Goal: Task Accomplishment & Management: Use online tool/utility

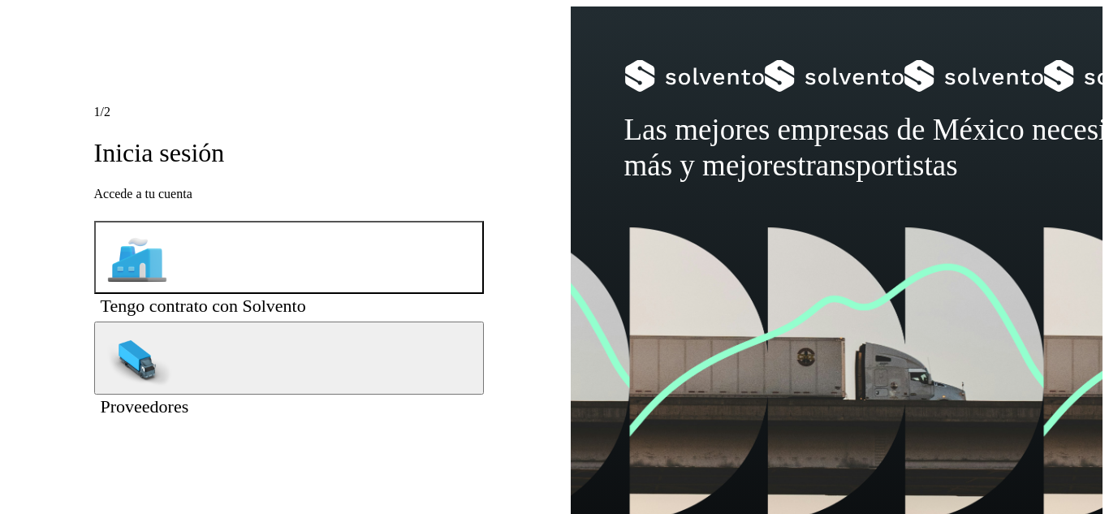
click at [290, 296] on span "Tengo contrato con Solvento" at bounding box center [203, 306] width 205 height 20
click at [289, 257] on button "Tengo contrato con Solvento" at bounding box center [289, 257] width 390 height 73
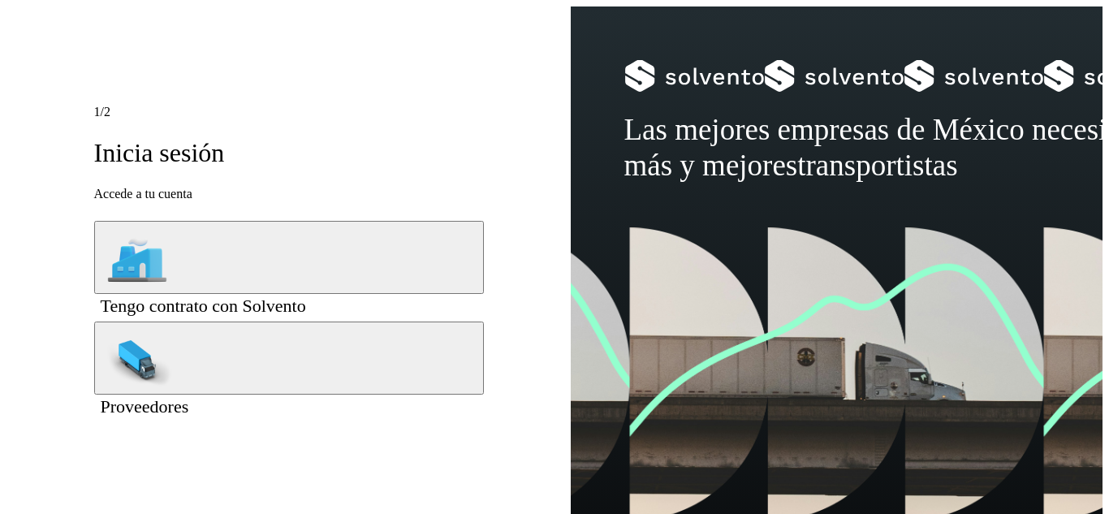
click at [387, 144] on div "1 /2 Inicia sesión Accede a tu cuenta" at bounding box center [289, 153] width 390 height 96
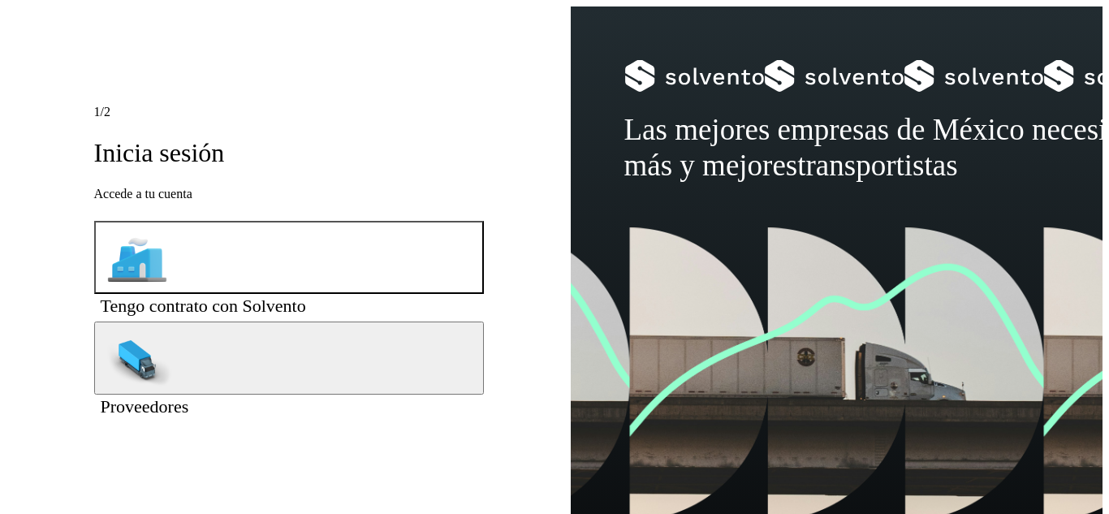
click at [296, 296] on span "Tengo contrato con Solvento" at bounding box center [203, 306] width 205 height 20
click at [306, 296] on span "Tengo contrato con Solvento" at bounding box center [203, 306] width 205 height 20
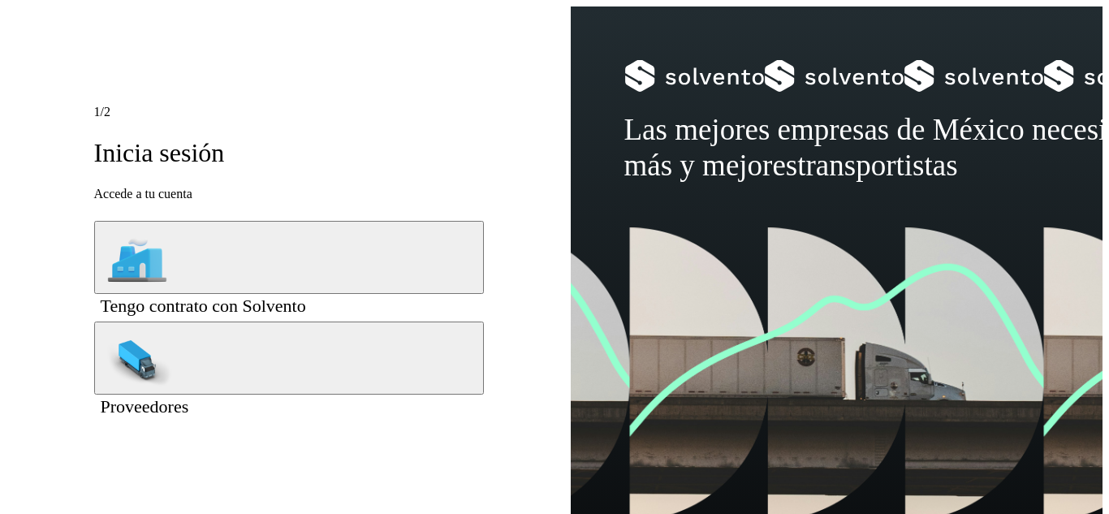
click at [279, 156] on h1 "Inicia sesión" at bounding box center [289, 152] width 390 height 31
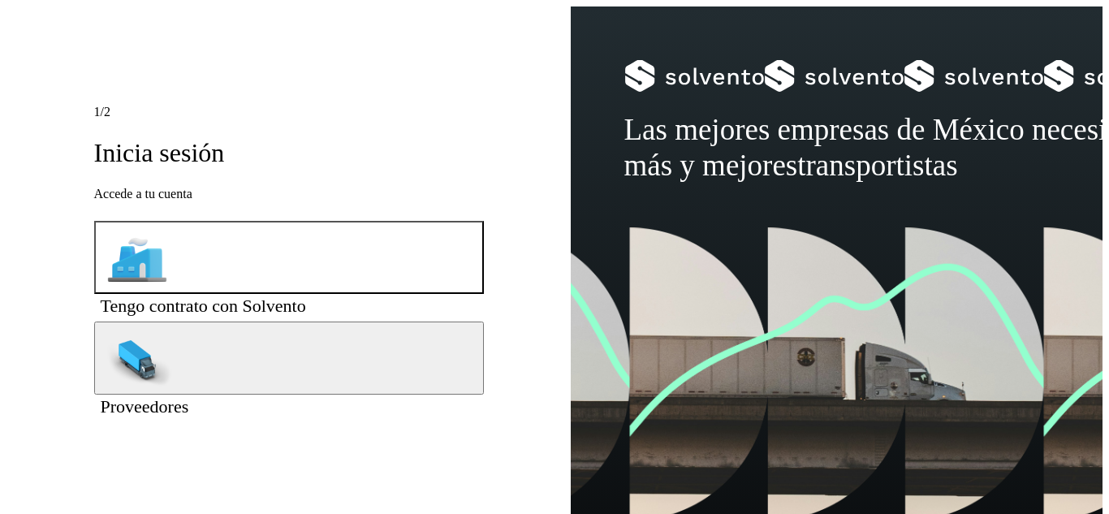
click at [478, 296] on icon at bounding box center [478, 296] width 0 height 0
click at [306, 296] on span "Tengo contrato con Solvento" at bounding box center [203, 306] width 205 height 20
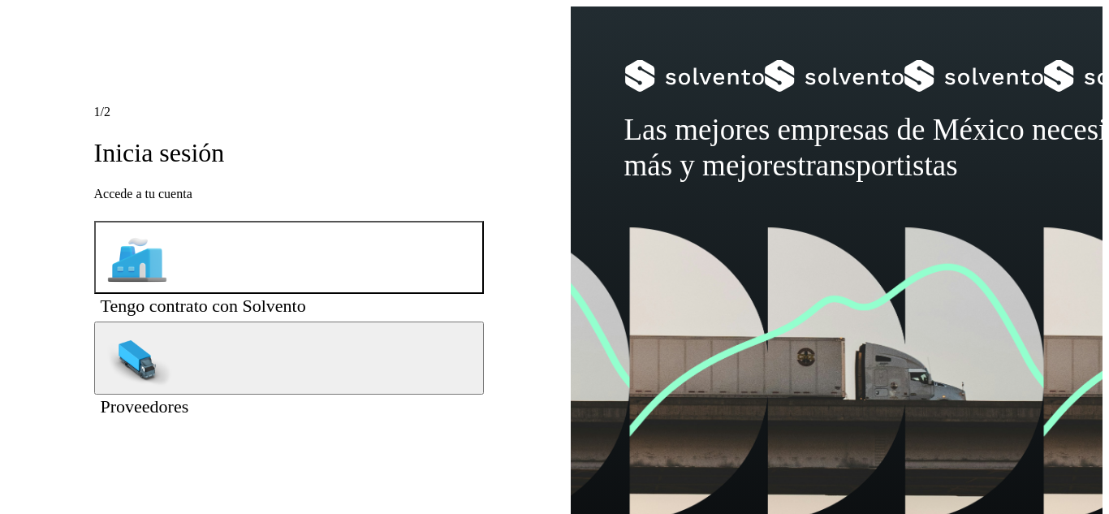
click at [478, 296] on icon at bounding box center [478, 296] width 0 height 0
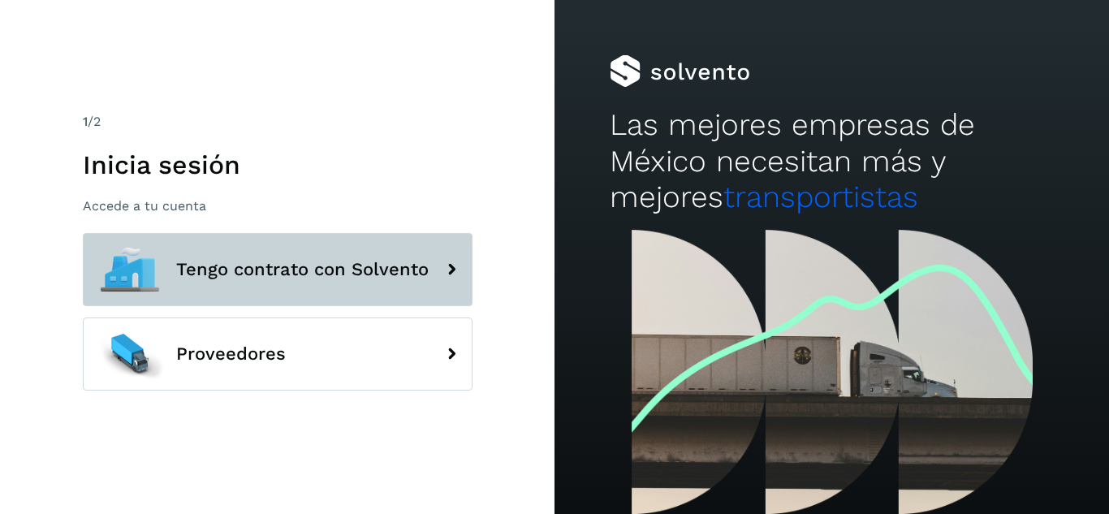
click at [310, 254] on button "Tengo contrato con Solvento" at bounding box center [278, 269] width 390 height 73
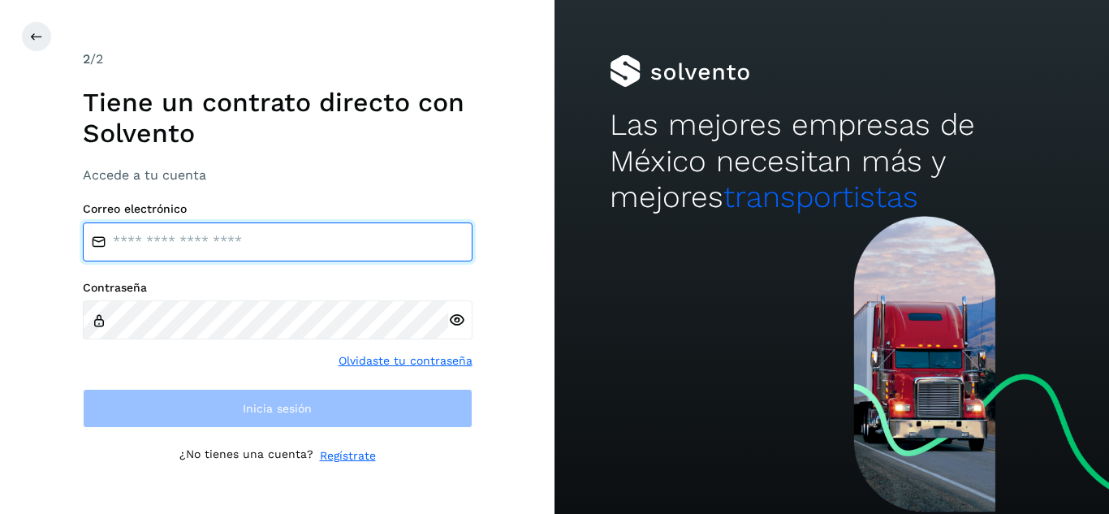
type input "**********"
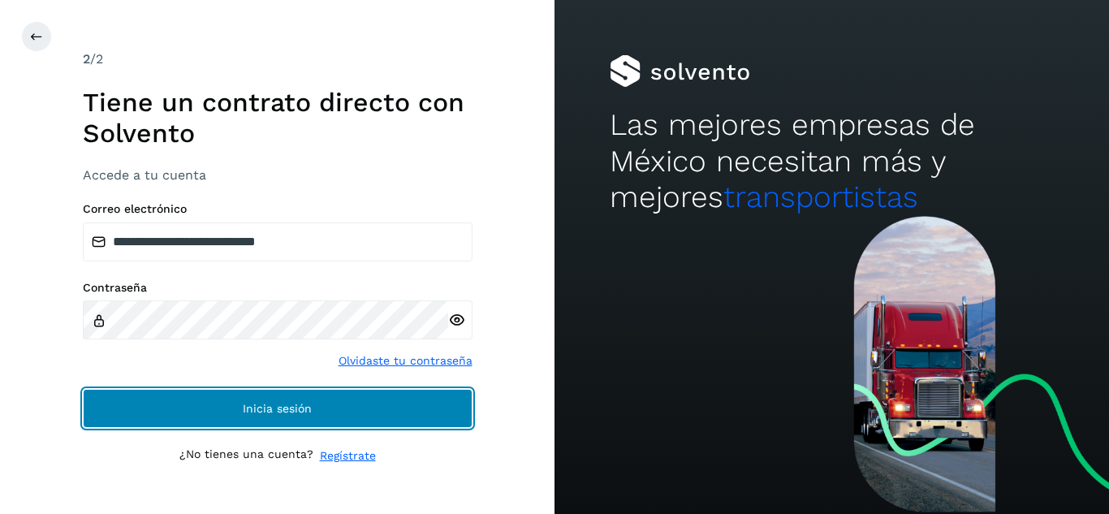
click at [351, 421] on button "Inicia sesión" at bounding box center [278, 408] width 390 height 39
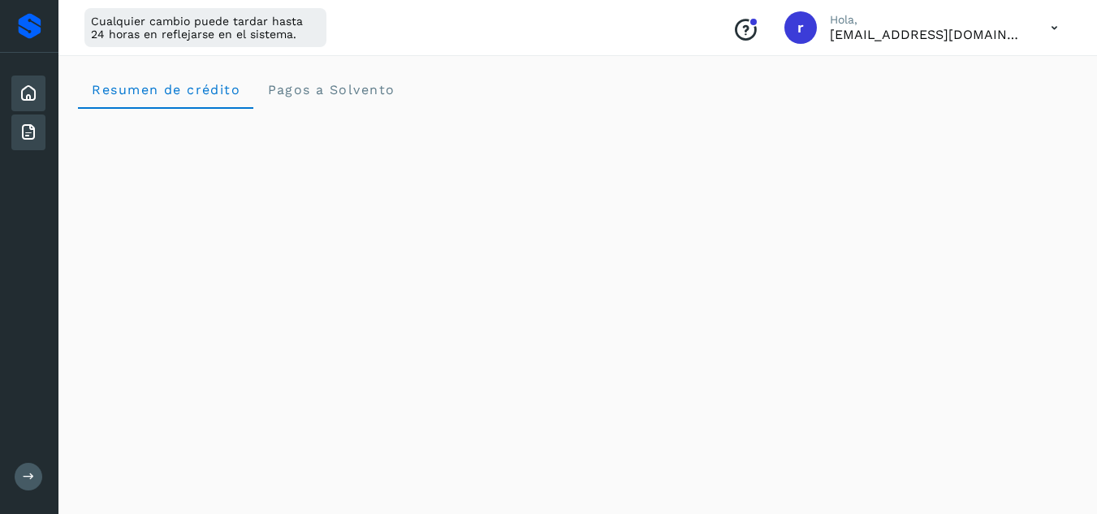
click at [34, 128] on icon at bounding box center [28, 132] width 19 height 19
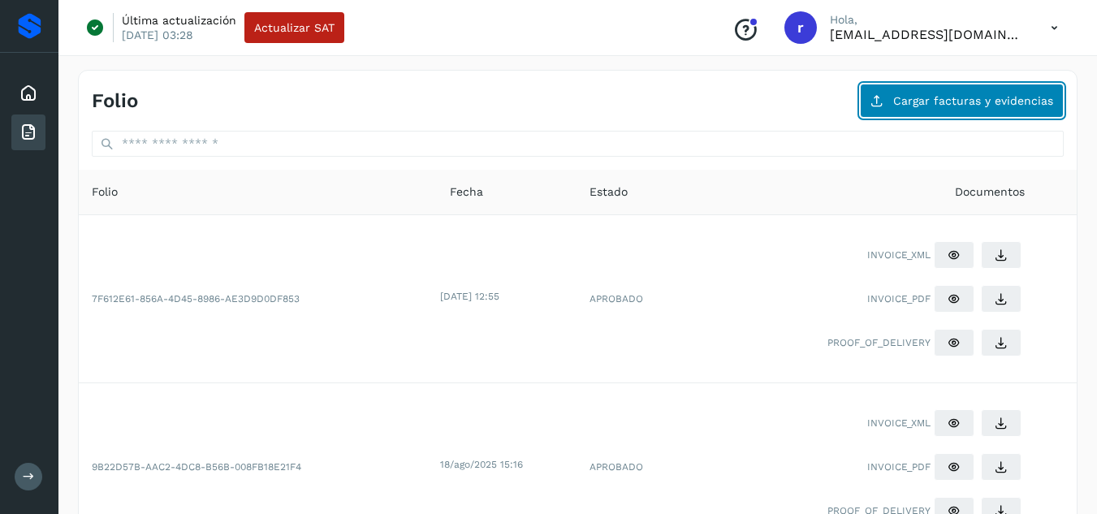
click at [996, 99] on span "Cargar facturas y evidencias" at bounding box center [973, 100] width 160 height 11
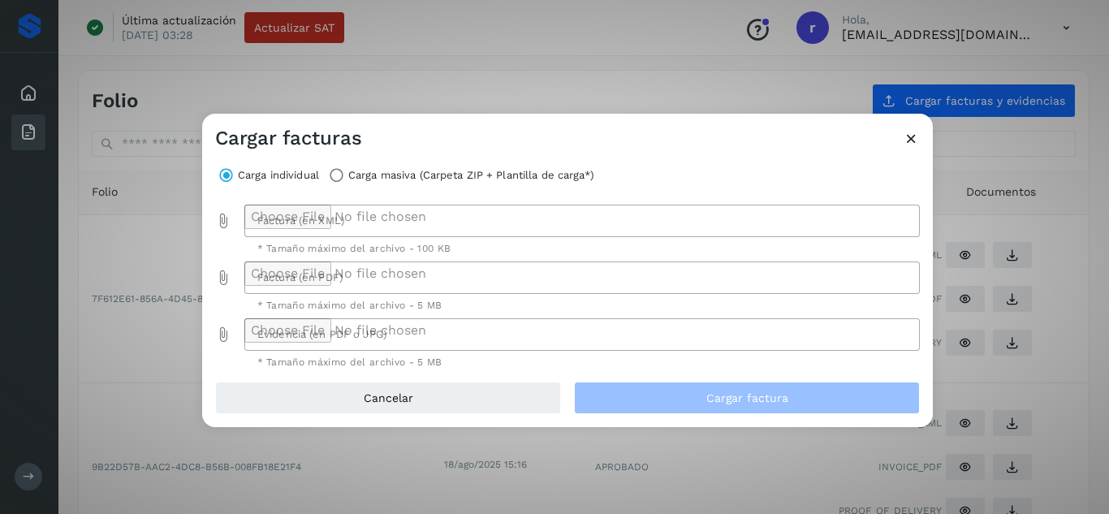
click at [350, 214] on div at bounding box center [577, 221] width 667 height 32
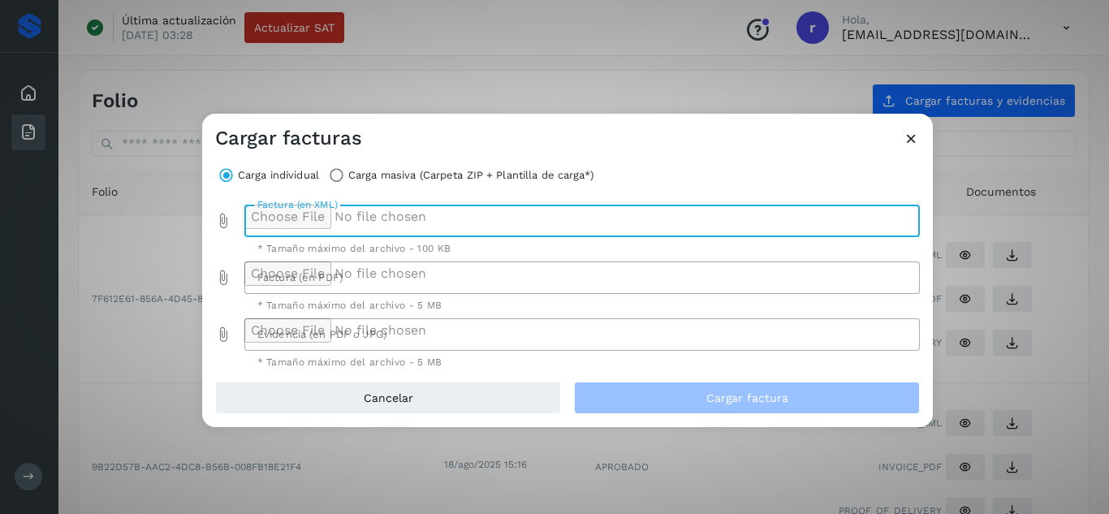
type input "**********"
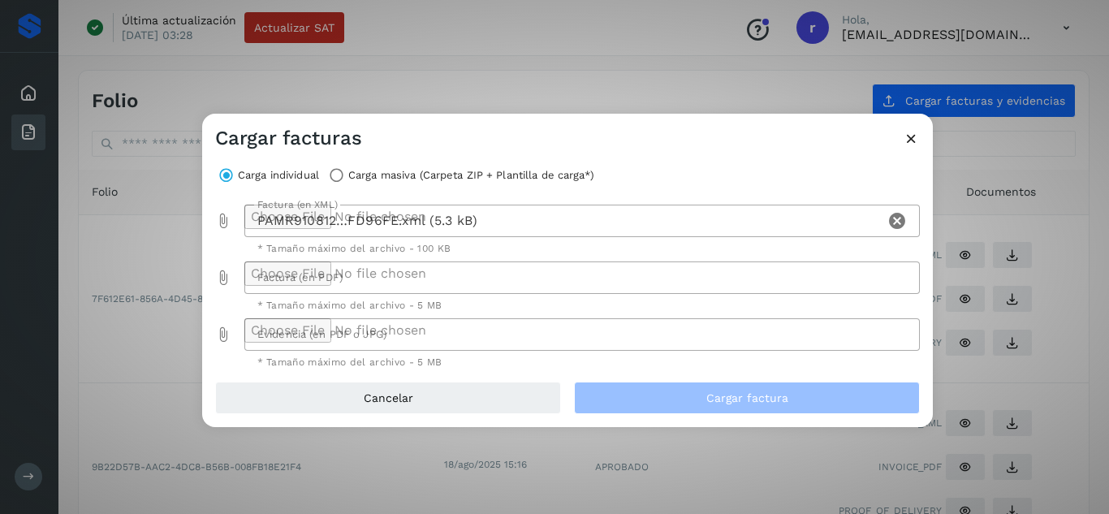
click at [369, 278] on div at bounding box center [577, 277] width 667 height 32
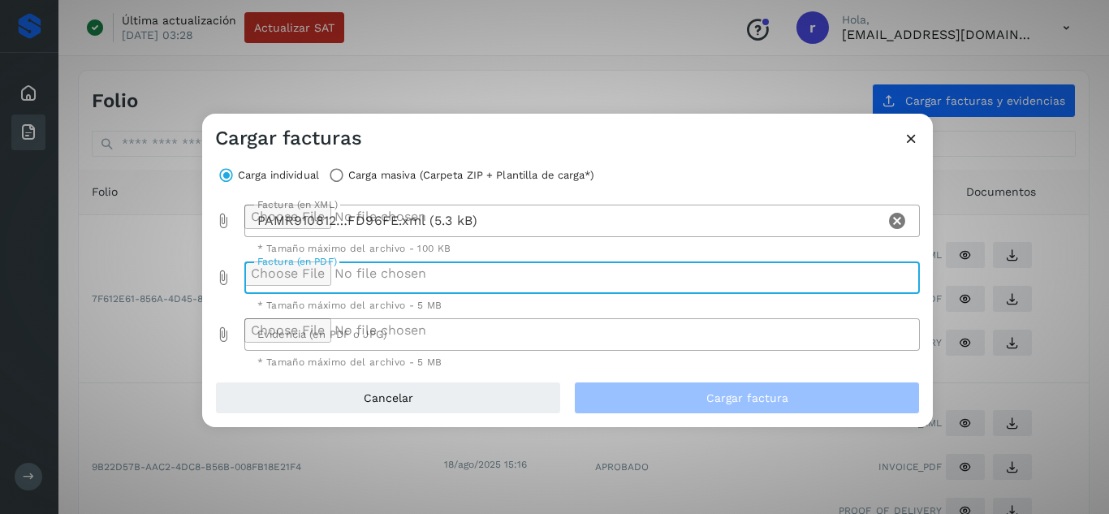
type input "**********"
click at [342, 327] on div at bounding box center [577, 334] width 667 height 32
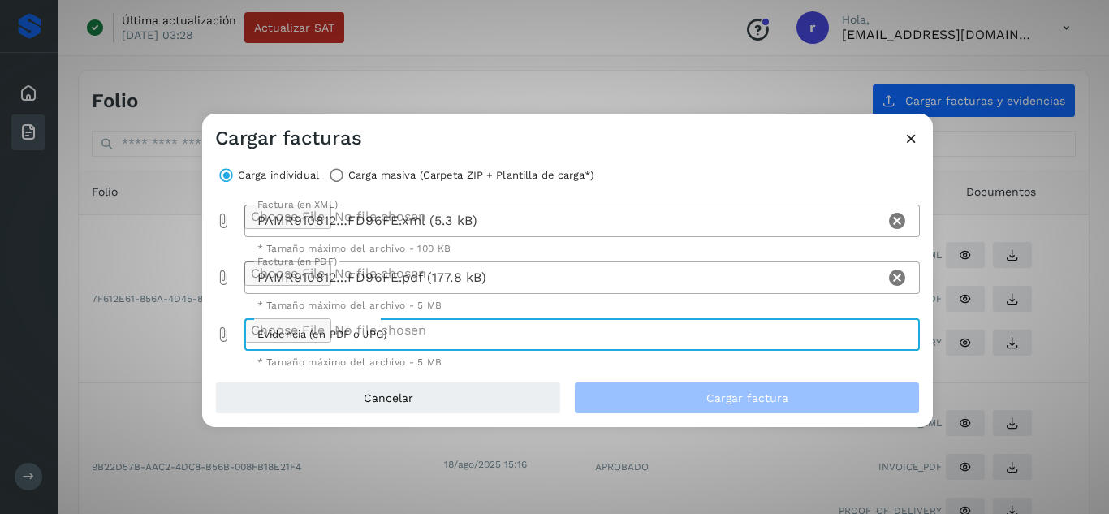
type input "**********"
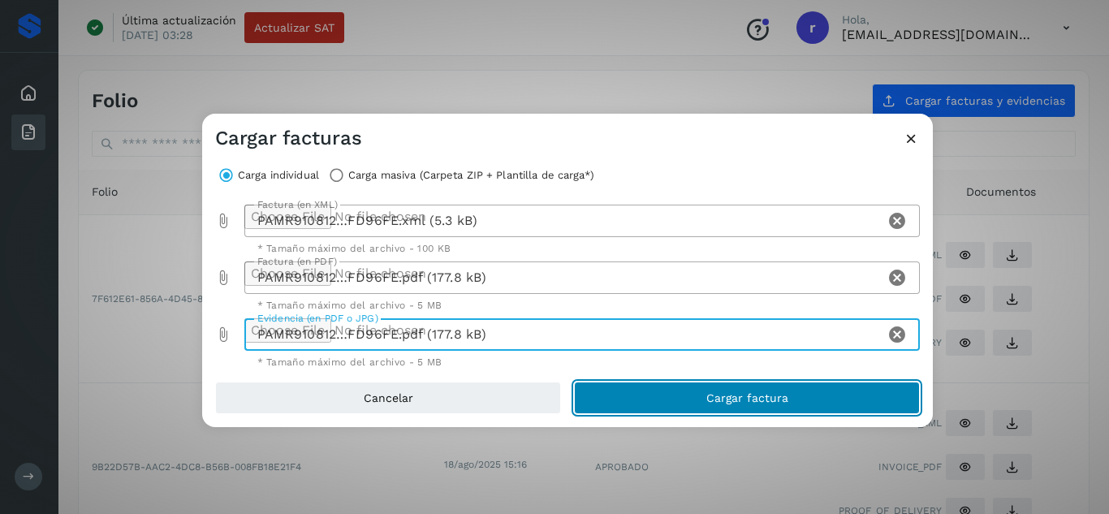
click at [759, 401] on span "Cargar factura" at bounding box center [747, 397] width 82 height 11
